Goal: Information Seeking & Learning: Learn about a topic

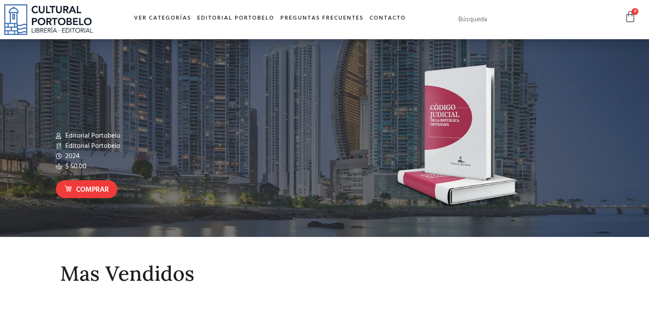
click at [508, 17] on input "text" at bounding box center [524, 20] width 146 height 18
type input "historia de panama"
click at [525, 21] on input "historia de panama" at bounding box center [524, 20] width 146 height 18
click at [176, 20] on link "Ver Categorías" at bounding box center [162, 18] width 63 height 18
click at [173, 17] on link "Ver Categorías" at bounding box center [162, 18] width 63 height 18
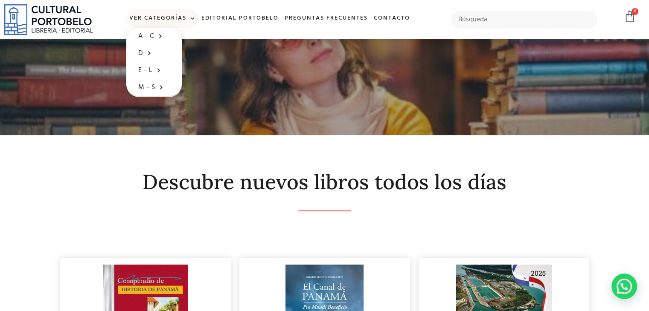
click at [189, 17] on span at bounding box center [190, 18] width 9 height 13
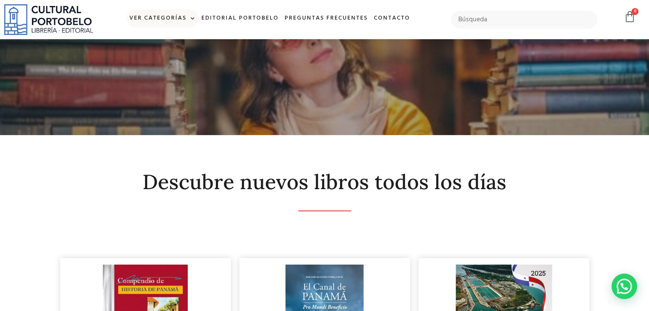
click at [189, 17] on span at bounding box center [190, 18] width 9 height 13
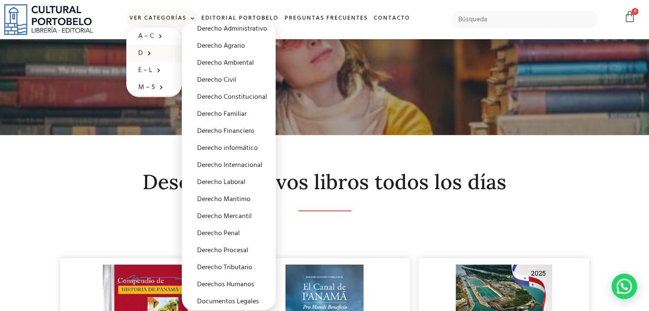
click at [307, 90] on div at bounding box center [324, 87] width 649 height 96
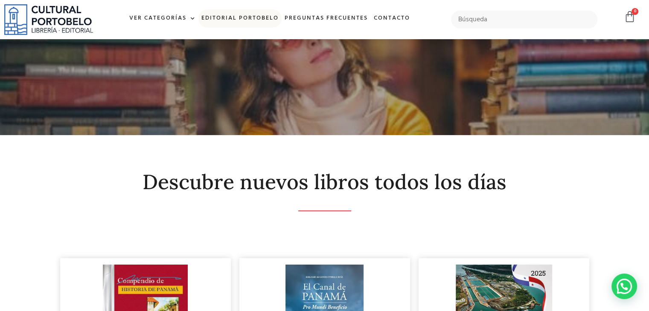
click at [259, 17] on link "Editorial Portobelo" at bounding box center [239, 18] width 83 height 18
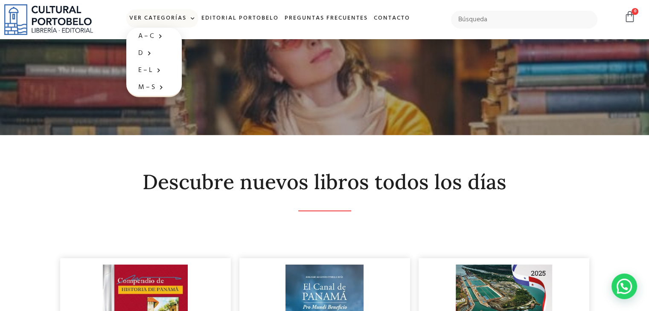
click at [191, 18] on span at bounding box center [190, 18] width 9 height 13
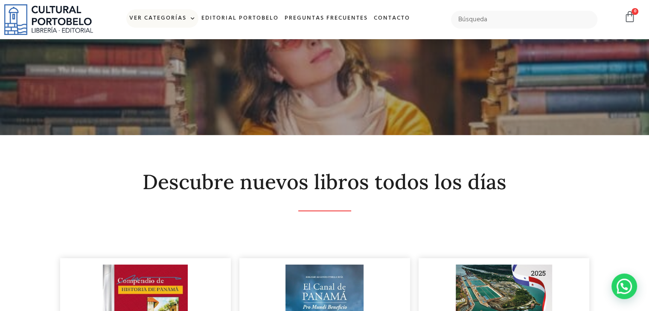
click at [192, 17] on span at bounding box center [190, 18] width 9 height 13
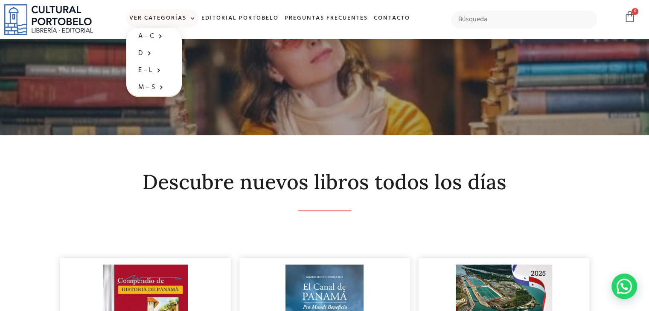
click at [192, 17] on span at bounding box center [190, 18] width 9 height 13
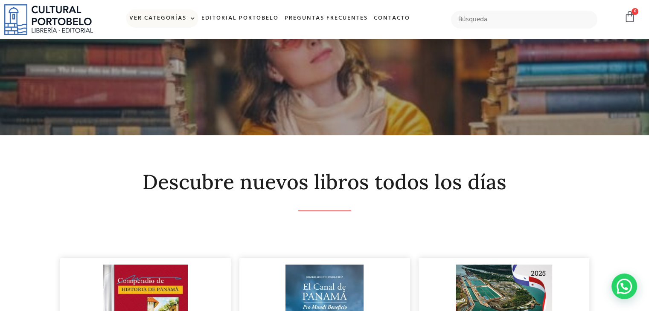
click at [189, 18] on span at bounding box center [190, 18] width 9 height 13
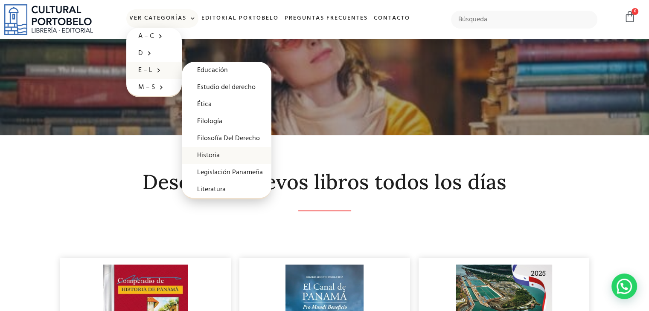
click at [213, 154] on link "Historia" at bounding box center [227, 155] width 90 height 17
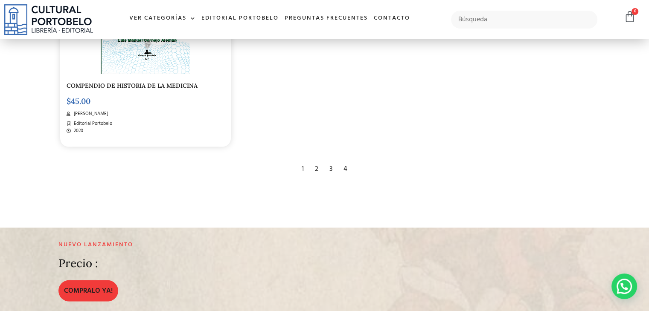
scroll to position [1536, 0]
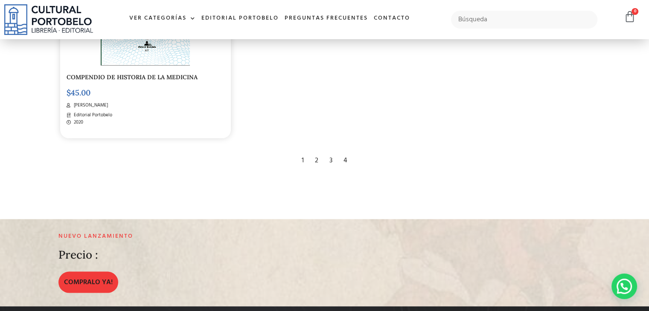
click at [316, 153] on div "2" at bounding box center [317, 160] width 12 height 19
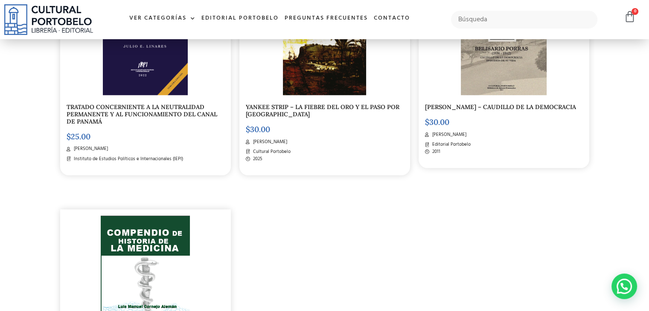
scroll to position [1237, 0]
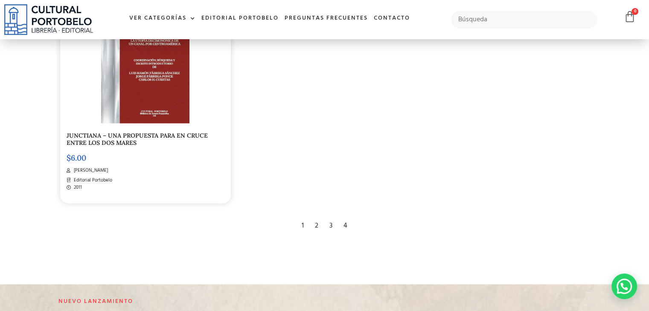
scroll to position [1493, 0]
click at [329, 216] on div "3" at bounding box center [331, 224] width 12 height 19
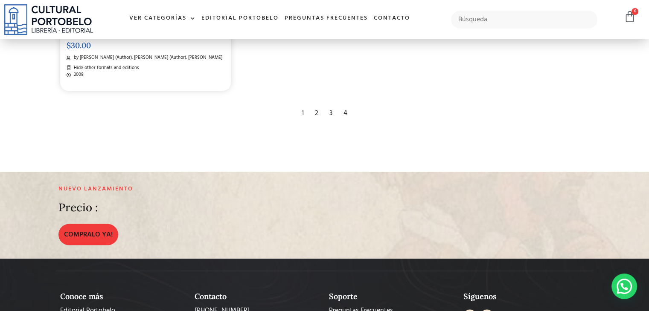
scroll to position [1536, 0]
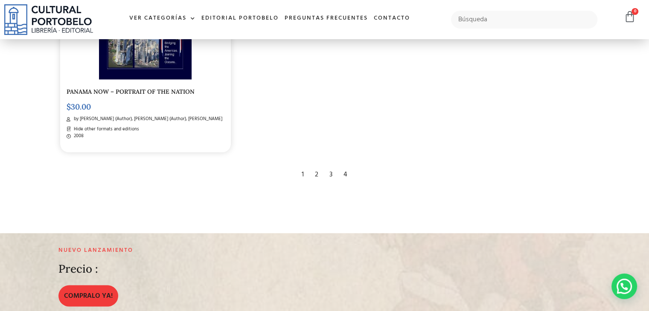
click at [347, 165] on div "4" at bounding box center [345, 174] width 12 height 19
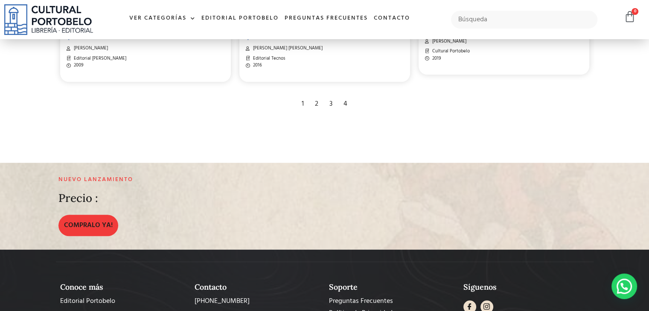
scroll to position [895, 0]
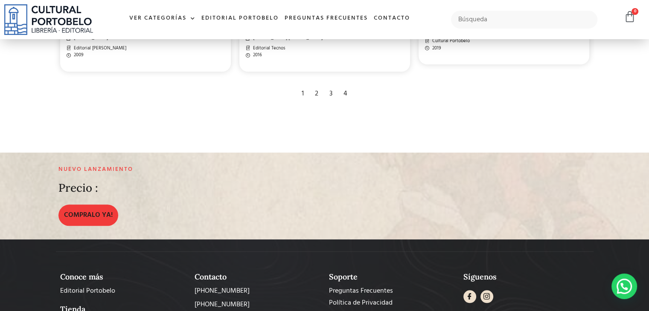
click at [316, 91] on div "2" at bounding box center [317, 93] width 12 height 19
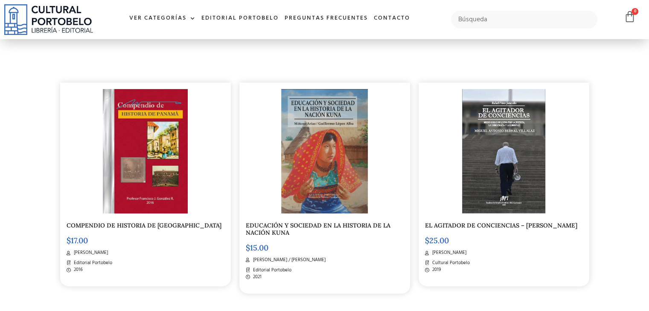
scroll to position [213, 0]
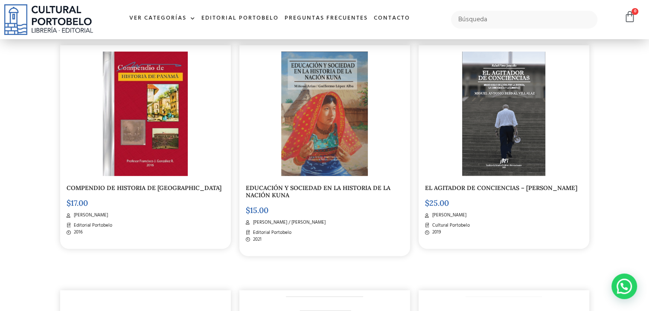
click at [133, 190] on link "COMPENDIO DE HISTORIA DE [GEOGRAPHIC_DATA]" at bounding box center [144, 188] width 155 height 8
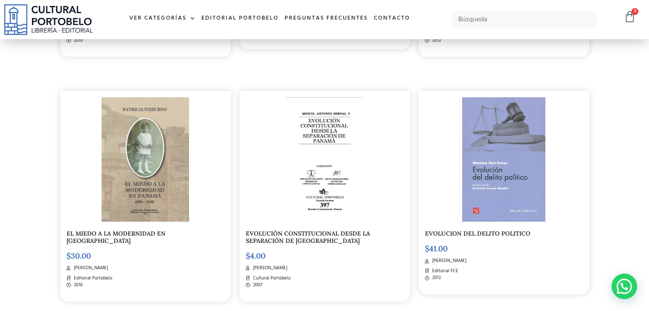
scroll to position [938, 0]
